Goal: Information Seeking & Learning: Learn about a topic

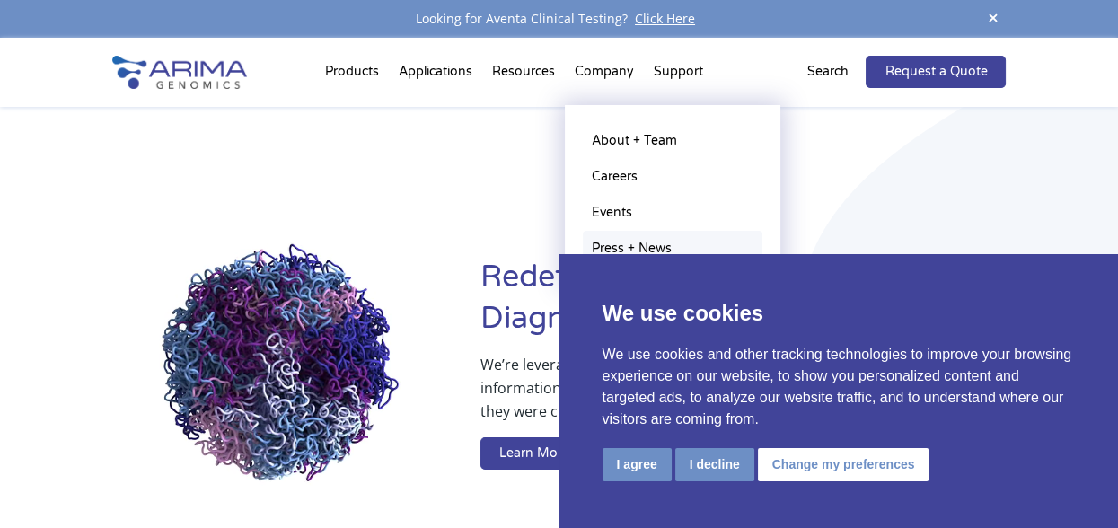
drag, startPoint x: 0, startPoint y: 0, endPoint x: 629, endPoint y: 243, distance: 674.0
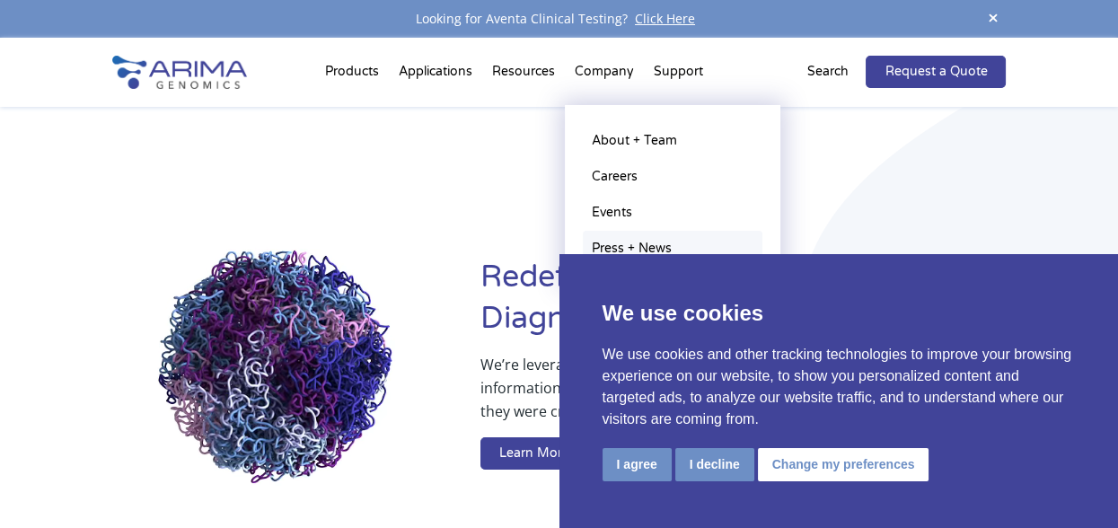
click at [629, 243] on link "Press + News" at bounding box center [673, 249] width 180 height 36
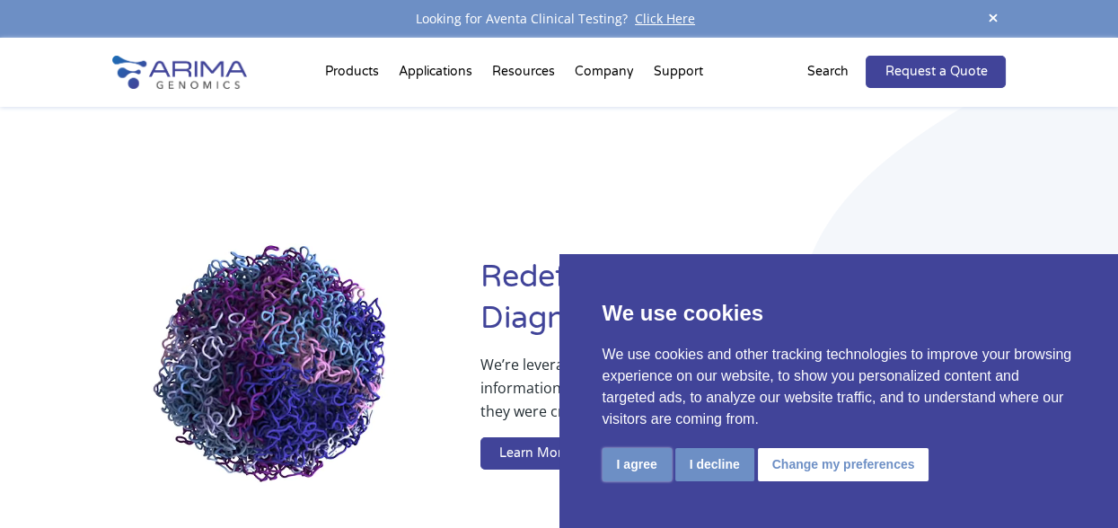
click at [629, 471] on button "I agree" at bounding box center [637, 464] width 69 height 33
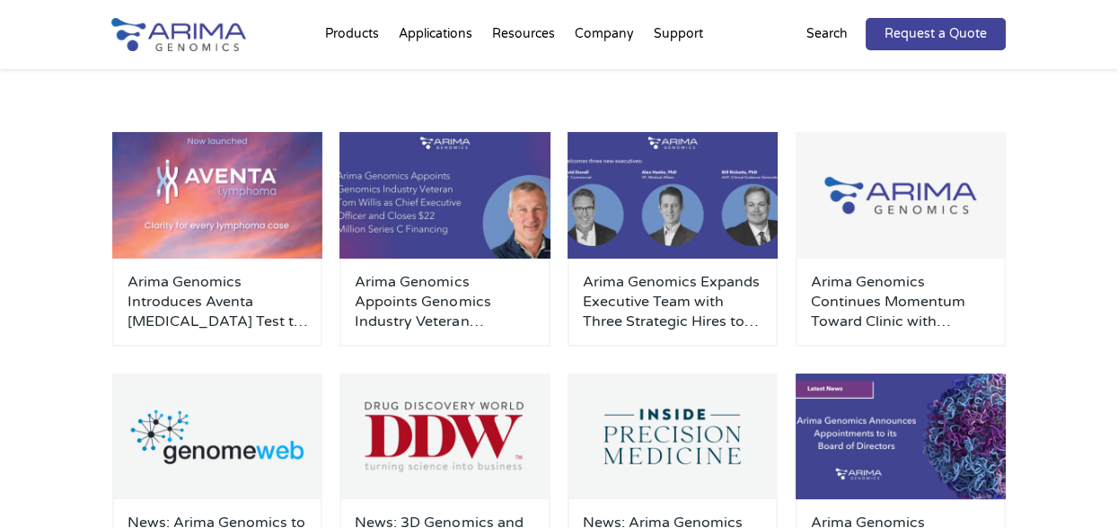
scroll to position [275, 0]
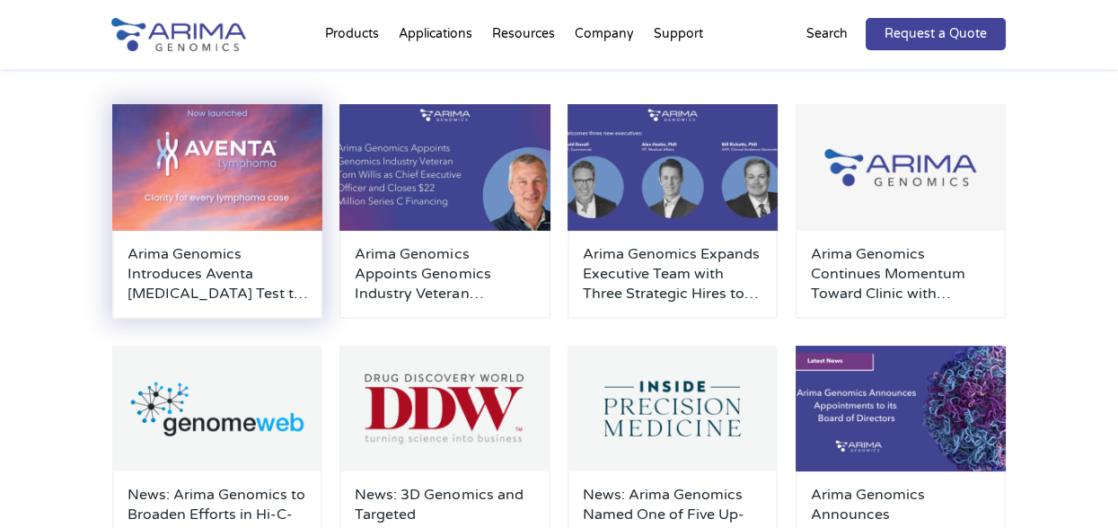
click at [176, 278] on h3 "Arima Genomics Introduces Aventa [MEDICAL_DATA] Test to Resolve Diagnostic Unce…" at bounding box center [218, 273] width 180 height 59
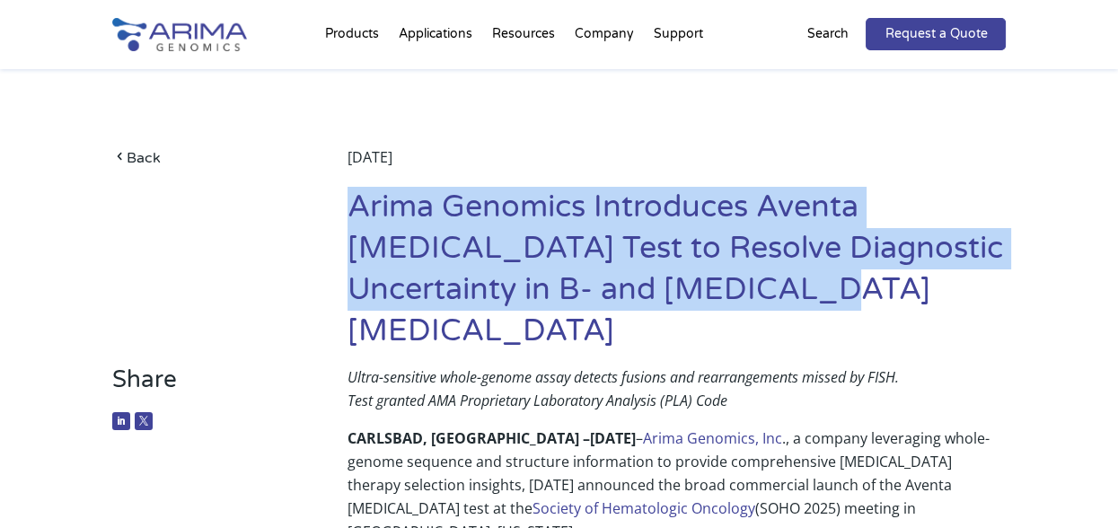
drag, startPoint x: 350, startPoint y: 205, endPoint x: 933, endPoint y: 293, distance: 589.4
click at [933, 293] on h1 "Arima Genomics Introduces Aventa Lymphoma Test to Resolve Diagnostic Uncertaint…" at bounding box center [677, 276] width 658 height 179
